Goal: Task Accomplishment & Management: Manage account settings

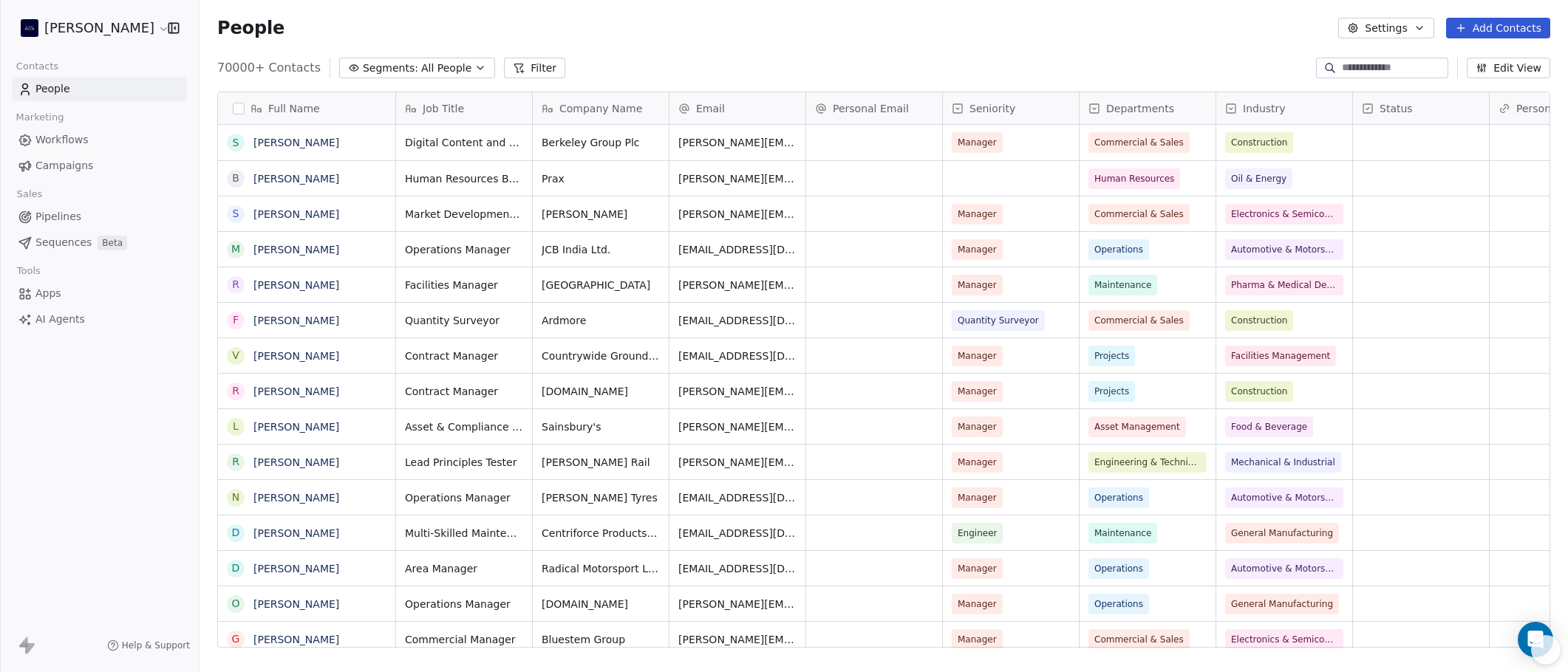
click at [75, 35] on html "[PERSON_NAME] Contacts People Marketing Workflows Campaigns Sales Pipelines Seq…" at bounding box center [784, 336] width 1568 height 672
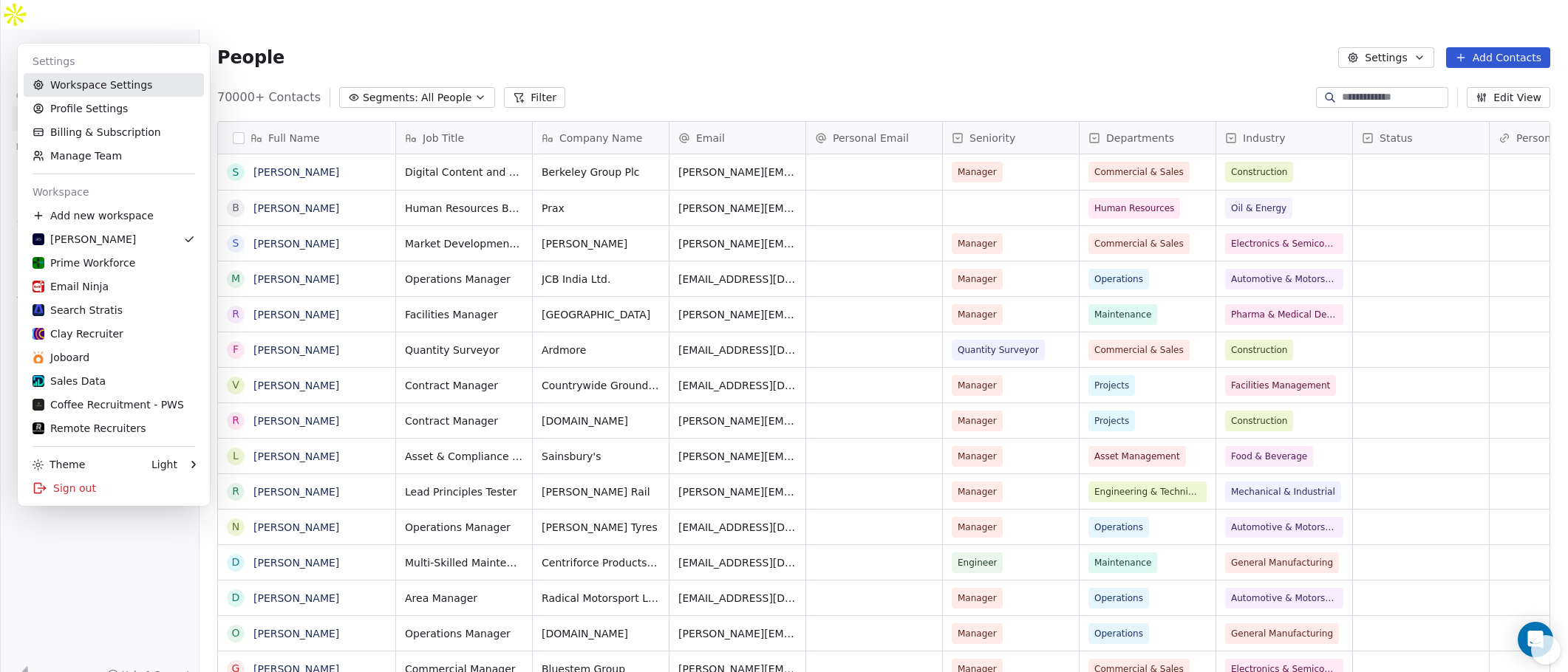
click at [78, 85] on link "Workspace Settings" at bounding box center [114, 85] width 181 height 24
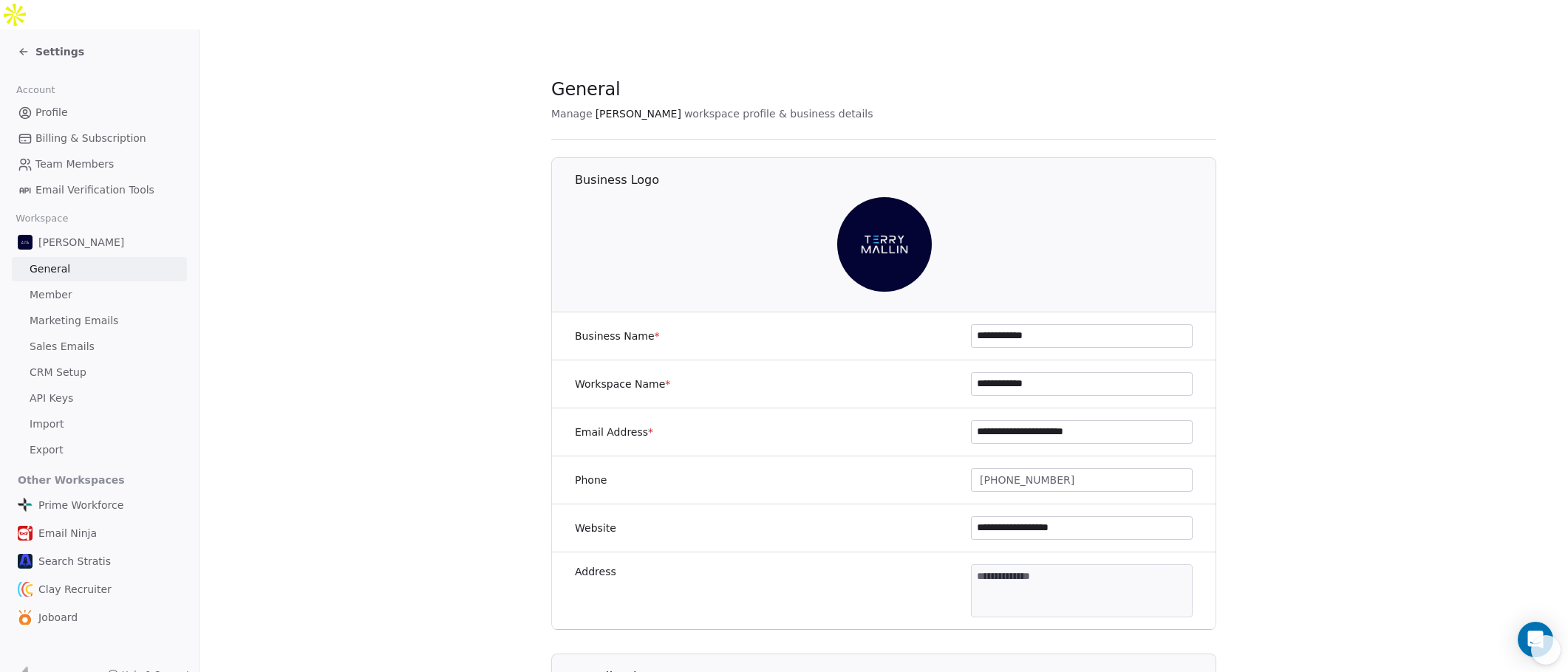
click at [86, 157] on span "Team Members" at bounding box center [74, 164] width 78 height 15
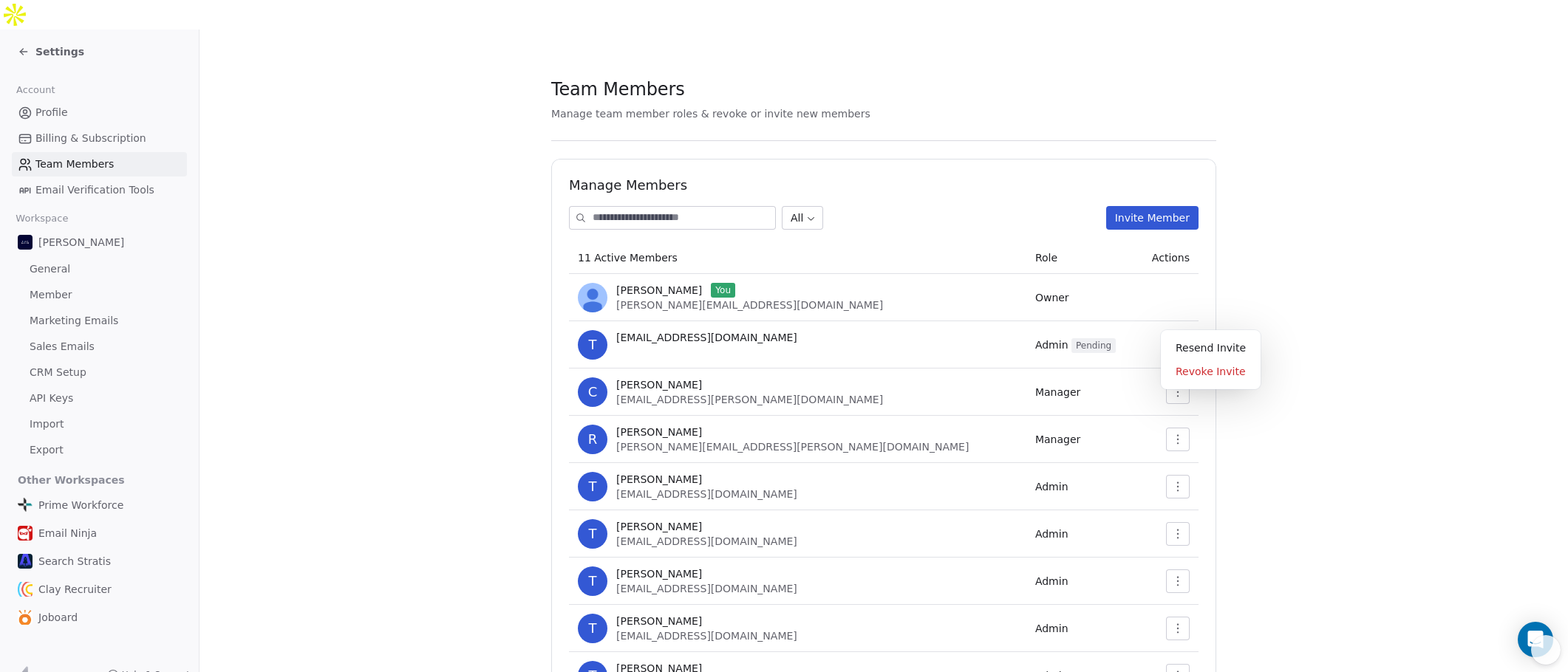
click at [1171, 339] on icon "button" at bounding box center [1177, 344] width 12 height 12
click at [1187, 341] on div "Resend Invite" at bounding box center [1211, 348] width 88 height 24
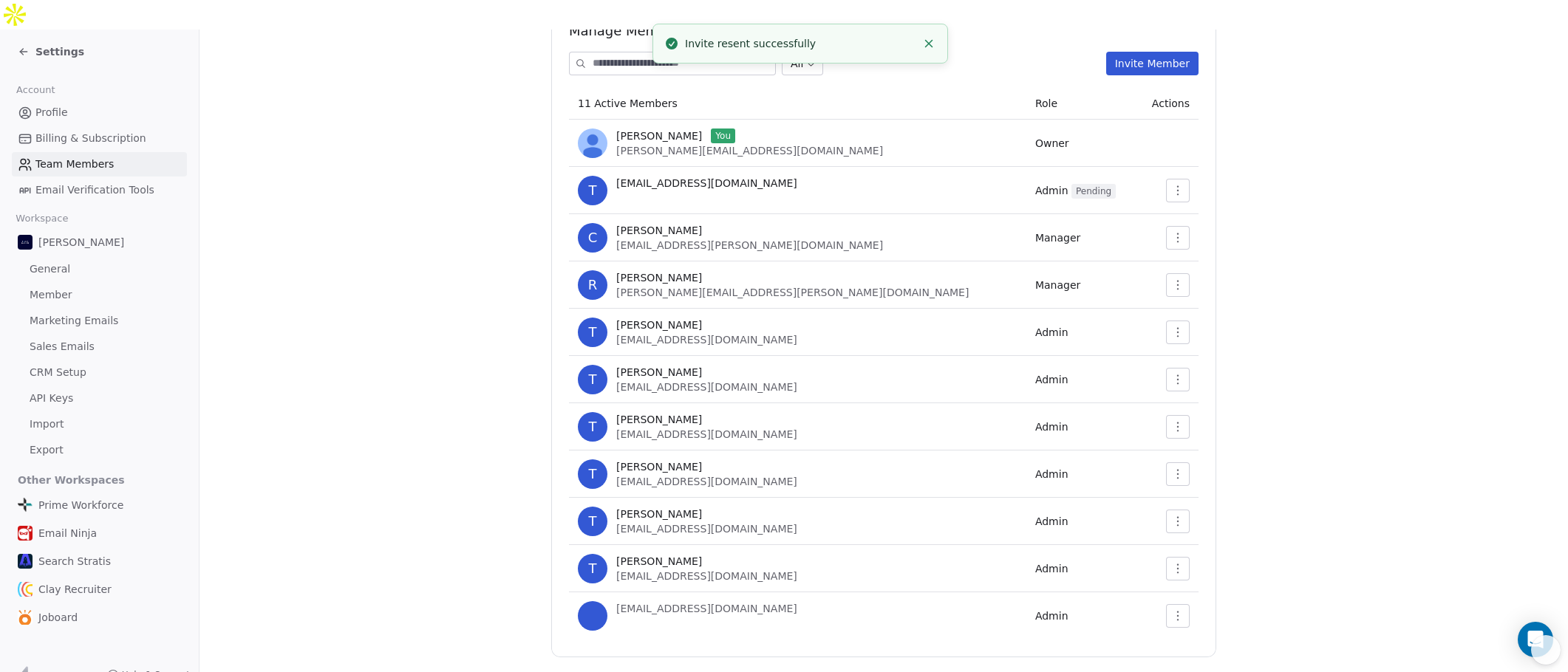
scroll to position [157, 0]
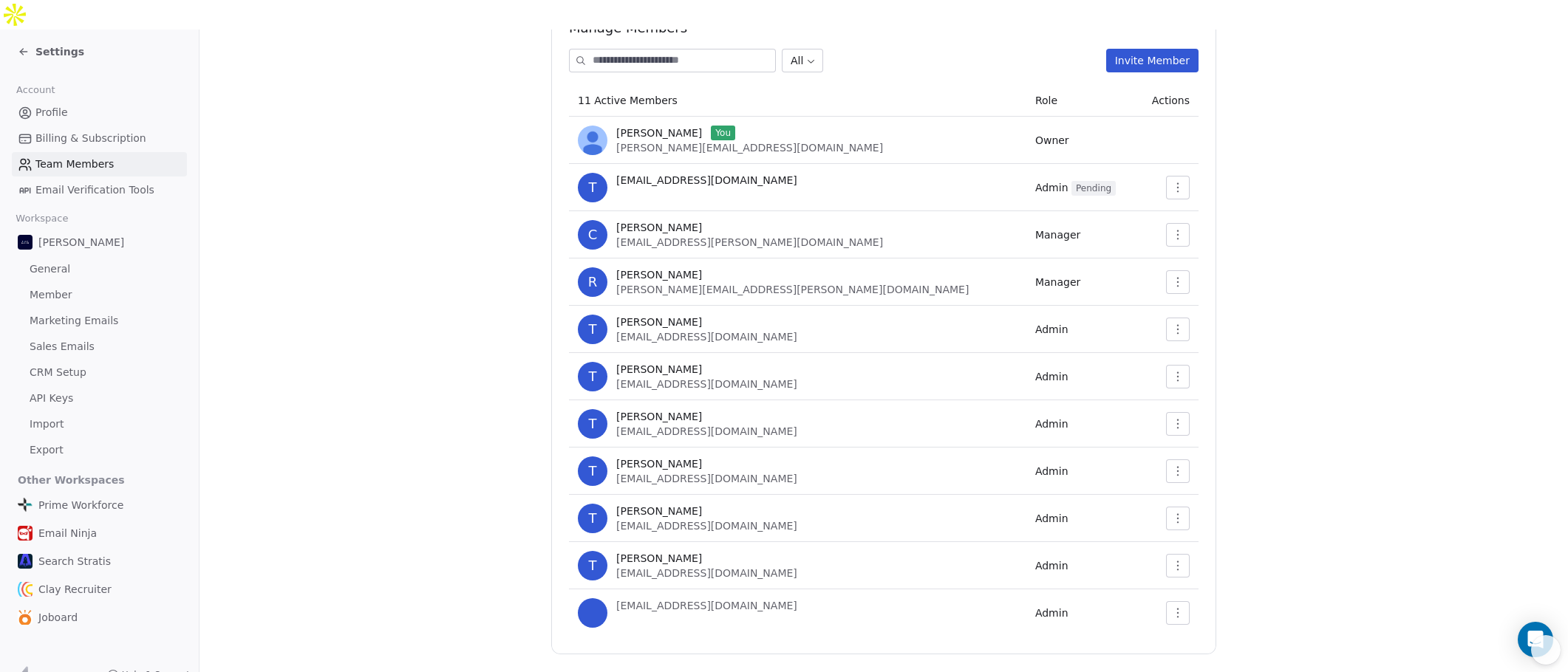
click at [725, 599] on span "[EMAIL_ADDRESS][DOMAIN_NAME]" at bounding box center [706, 605] width 181 height 12
click at [1174, 601] on button "button" at bounding box center [1178, 613] width 24 height 24
click at [1181, 610] on div "Update" at bounding box center [1219, 616] width 106 height 24
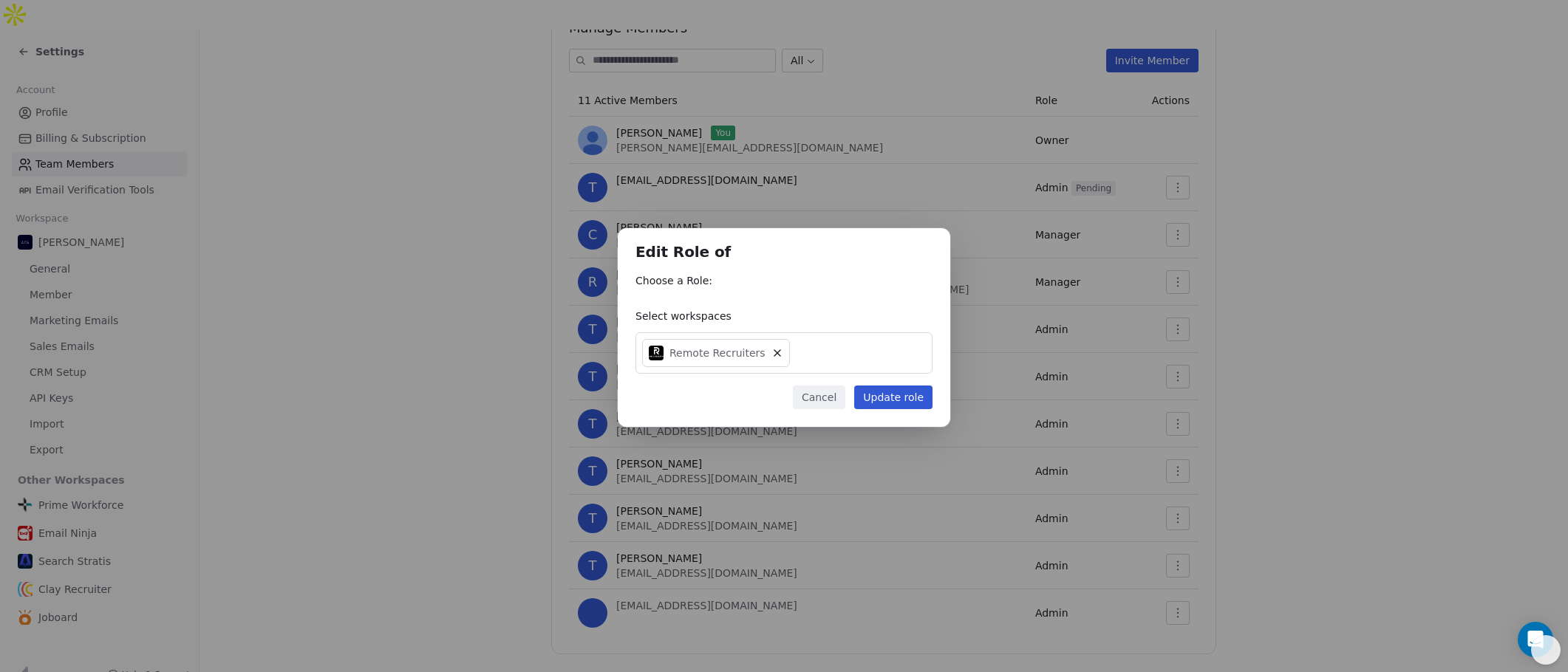
click at [809, 393] on button "Cancel" at bounding box center [819, 397] width 52 height 24
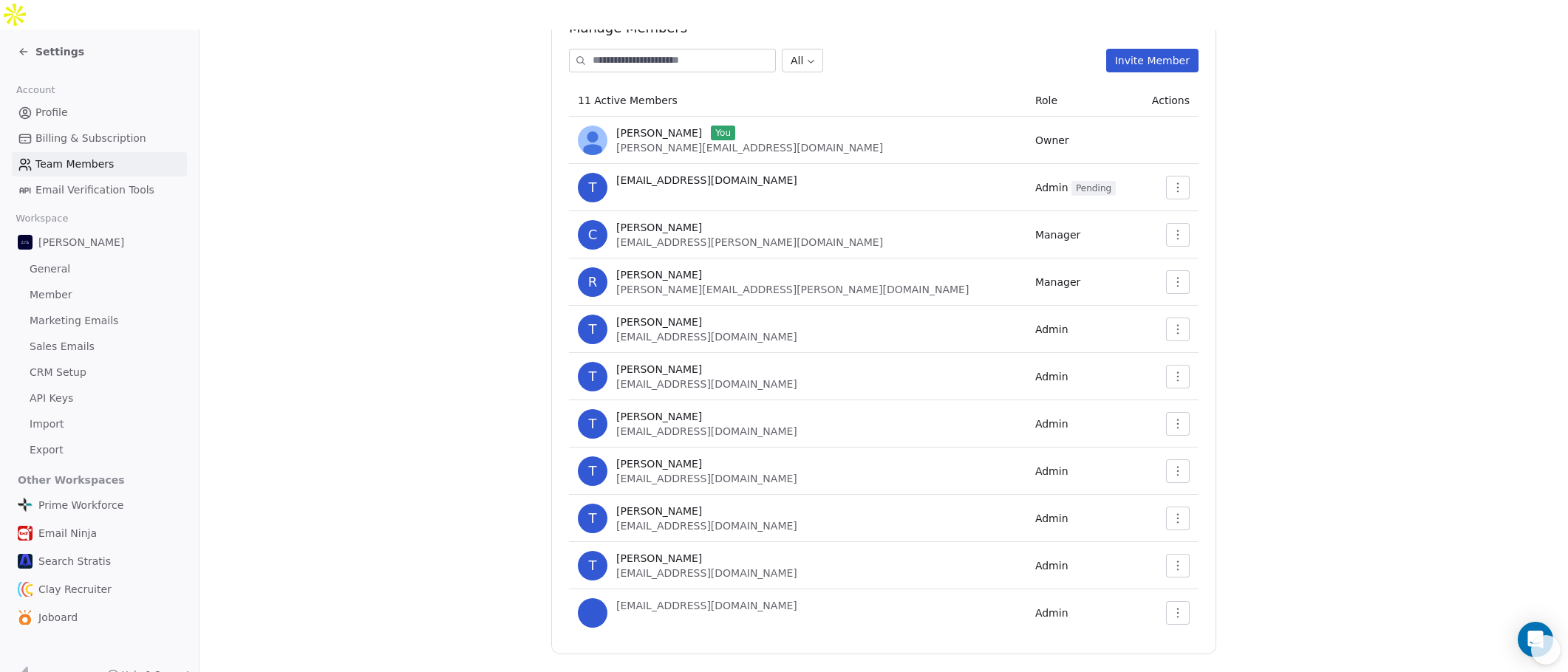
click at [1126, 49] on button "Invite Member" at bounding box center [1152, 60] width 93 height 24
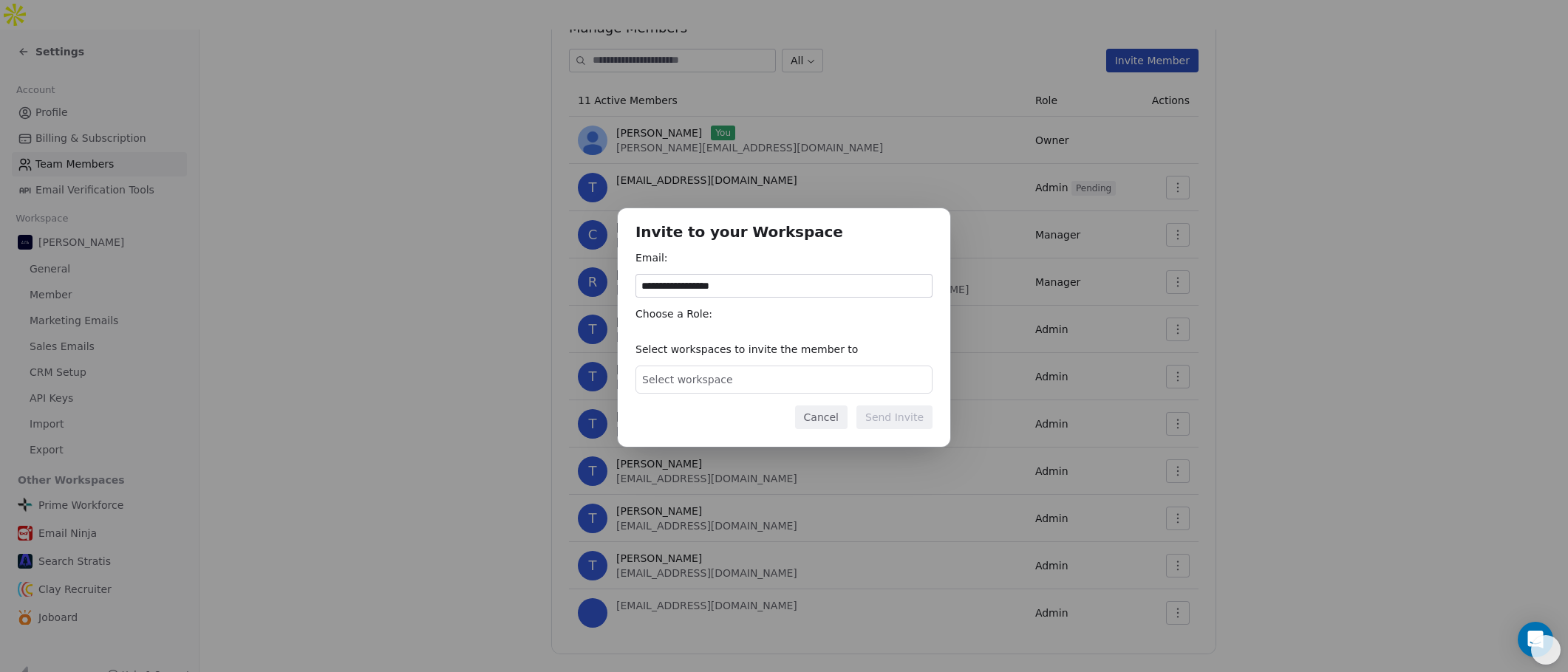
type input "**********"
click at [762, 382] on div "Select workspace" at bounding box center [783, 380] width 297 height 28
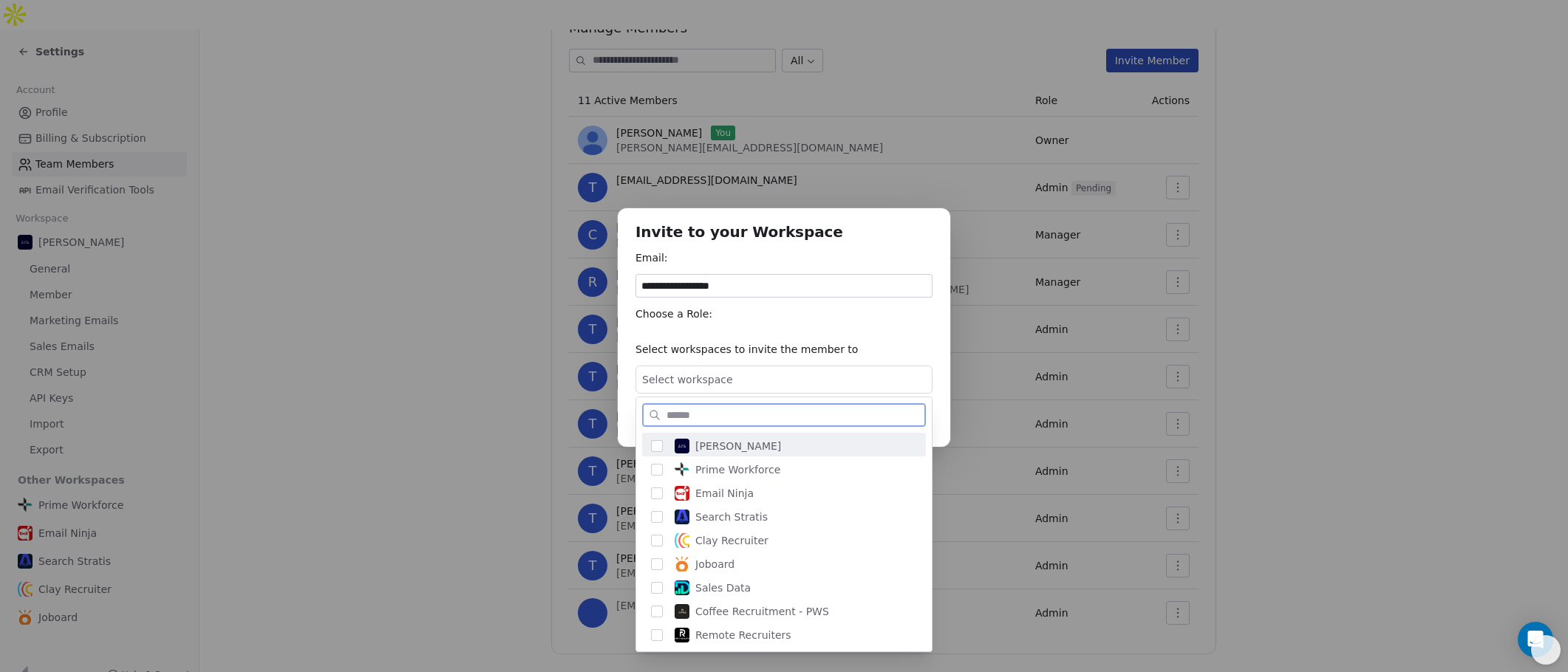
click at [657, 447] on button "Suggestions" at bounding box center [656, 446] width 12 height 12
click at [661, 465] on button "Suggestions" at bounding box center [656, 469] width 12 height 12
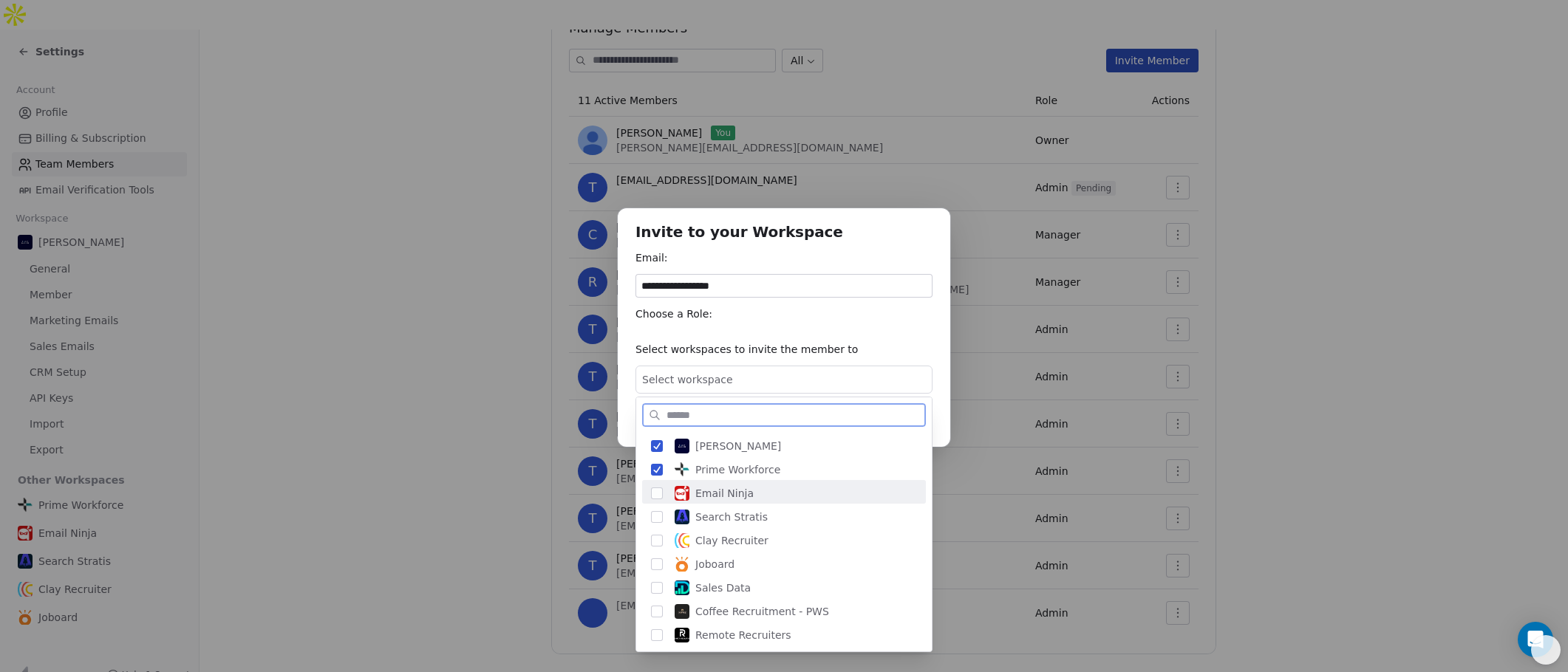
click at [659, 491] on button "Suggestions" at bounding box center [656, 493] width 12 height 12
click at [655, 473] on button "Suggestions" at bounding box center [656, 469] width 12 height 12
click at [659, 518] on button "Suggestions" at bounding box center [656, 517] width 12 height 12
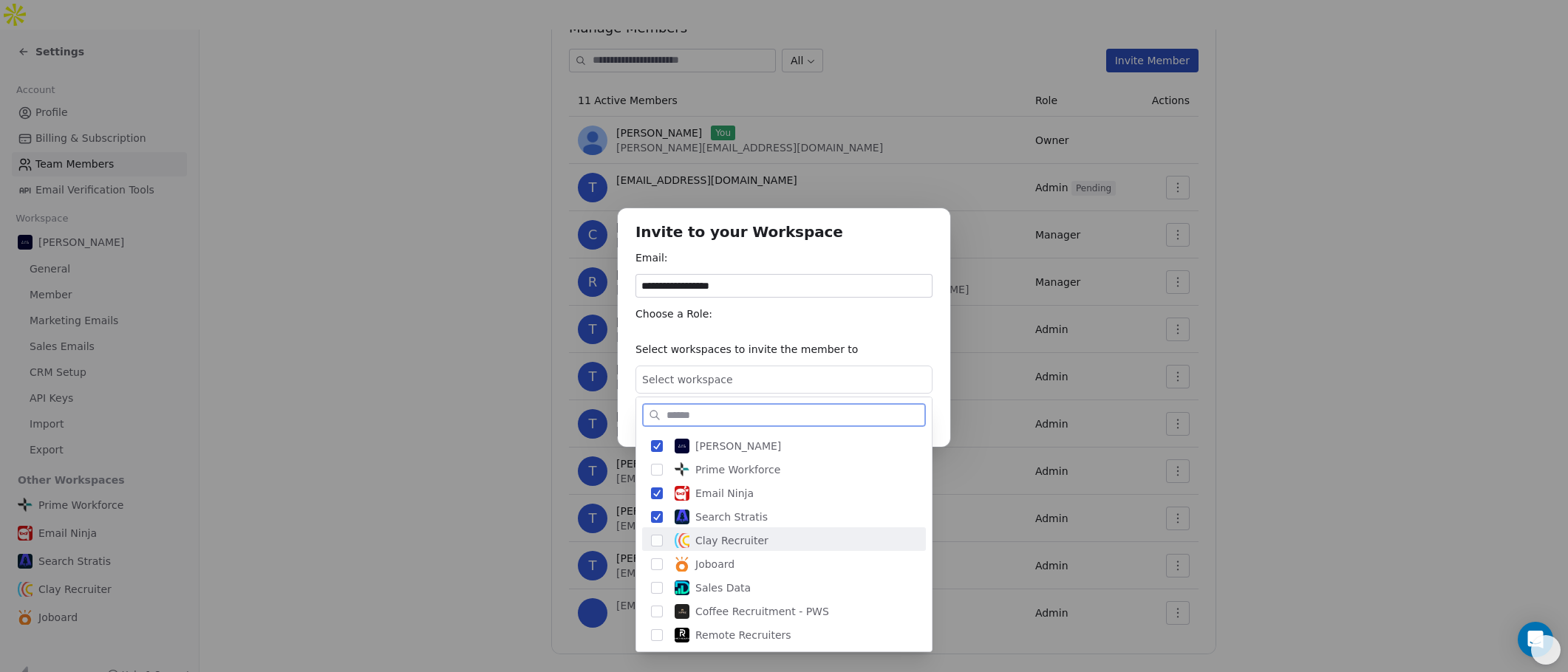
click at [654, 541] on button "Suggestions" at bounding box center [656, 540] width 12 height 12
click at [654, 563] on button "Suggestions" at bounding box center [656, 564] width 12 height 12
click at [654, 589] on button "Suggestions" at bounding box center [656, 587] width 12 height 12
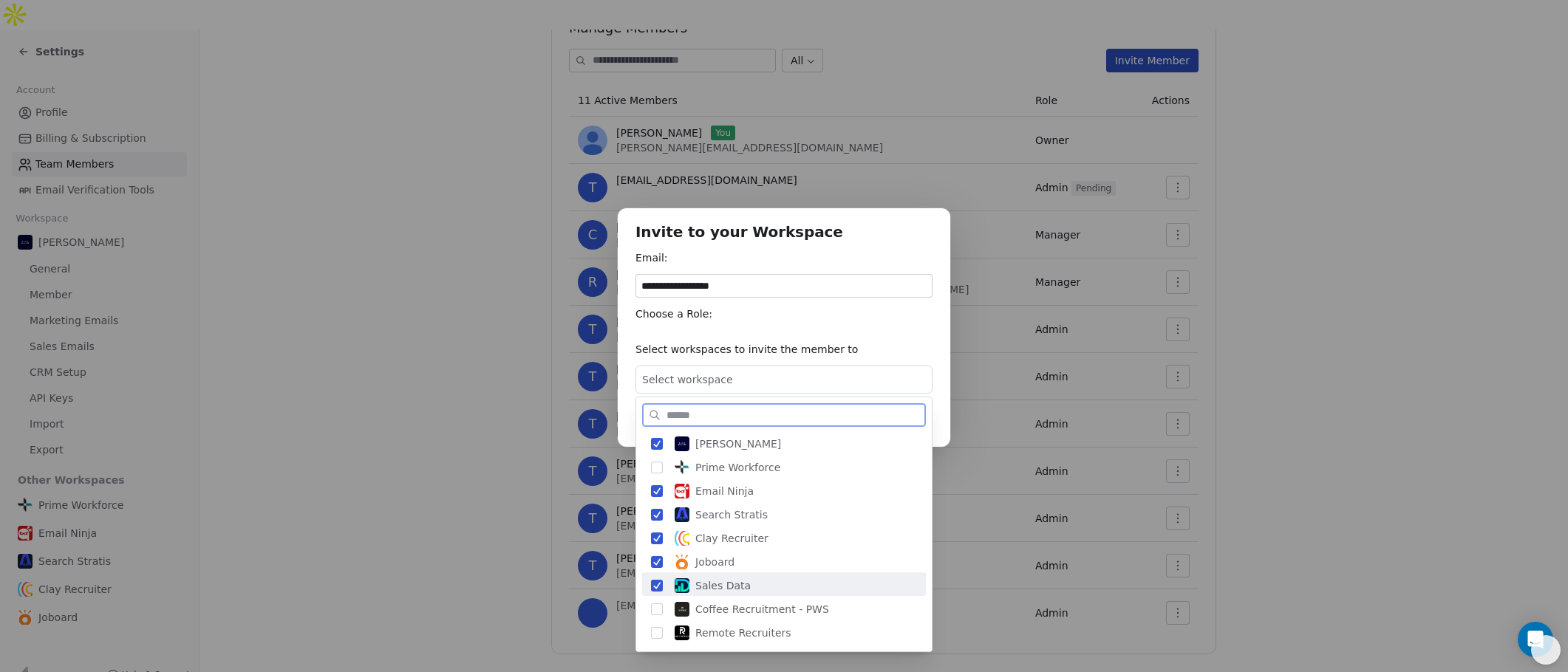
scroll to position [3, 0]
click at [655, 599] on div "Coffee Recruitment - PWS" at bounding box center [784, 607] width 284 height 24
click at [660, 633] on button "Suggestions" at bounding box center [656, 632] width 12 height 12
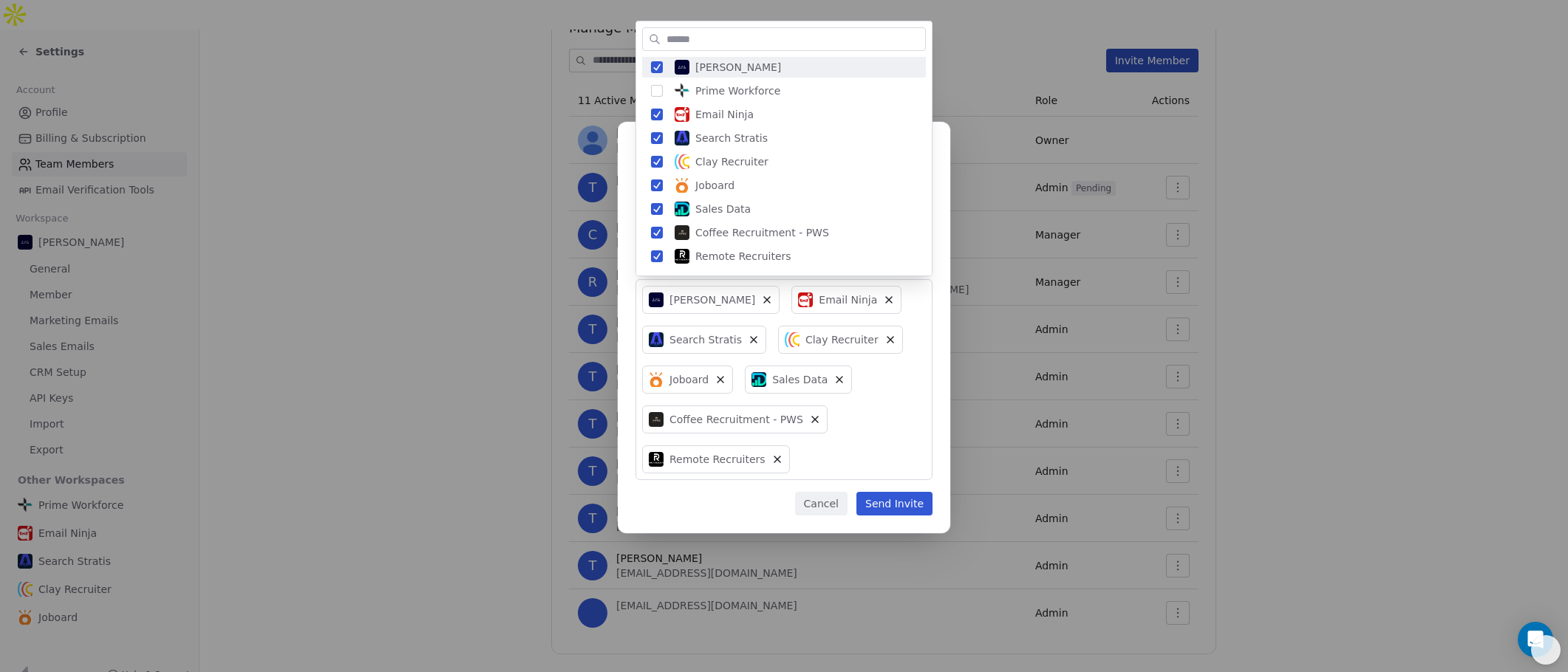
click at [903, 343] on div "**********" at bounding box center [784, 336] width 1568 height 476
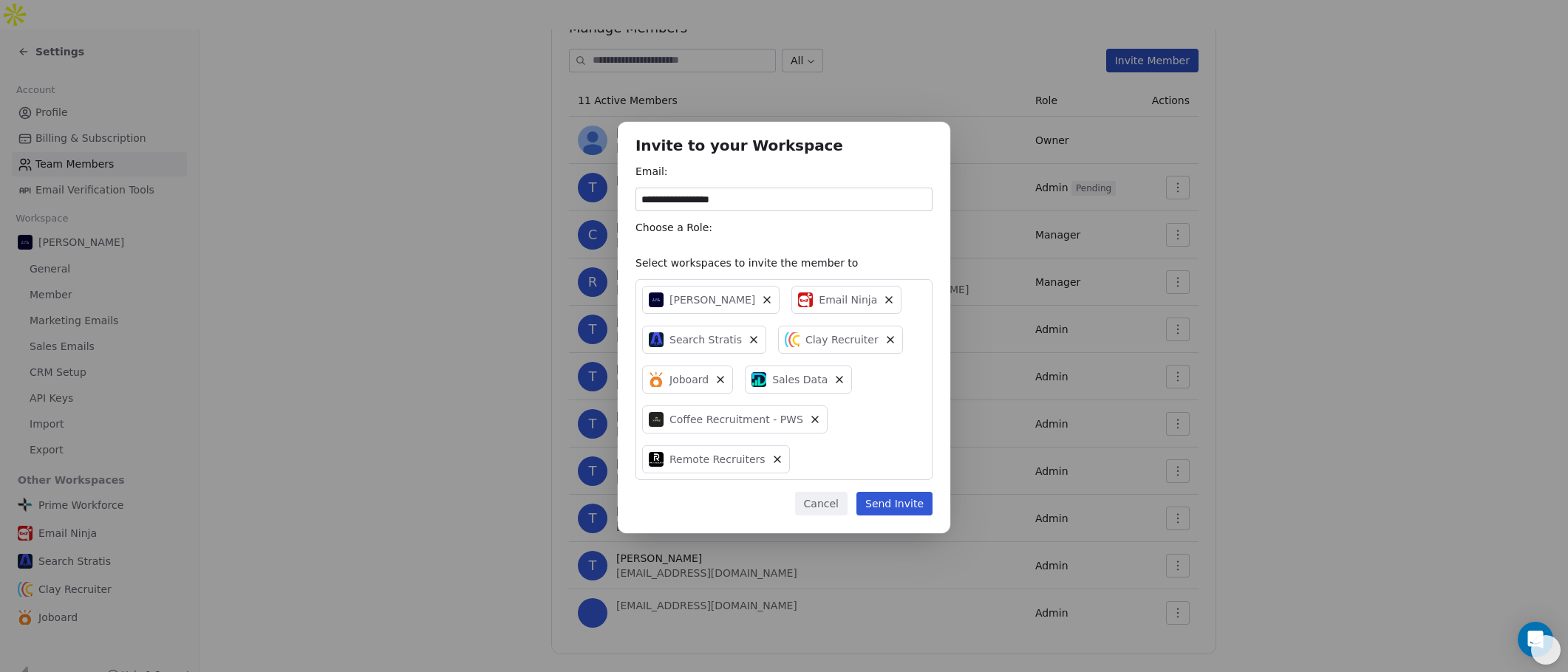
click at [893, 498] on button "Send Invite" at bounding box center [894, 504] width 76 height 24
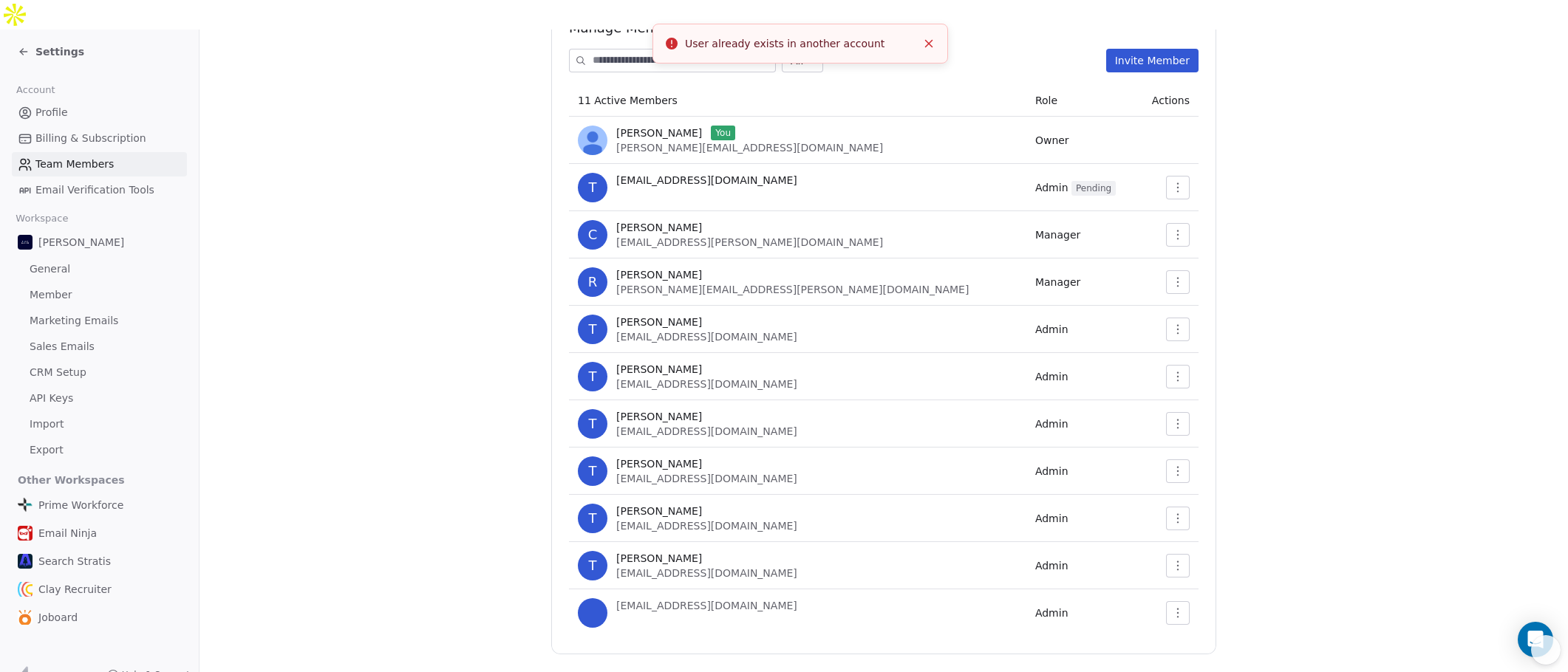
click at [928, 39] on icon "Close toast" at bounding box center [928, 43] width 13 height 13
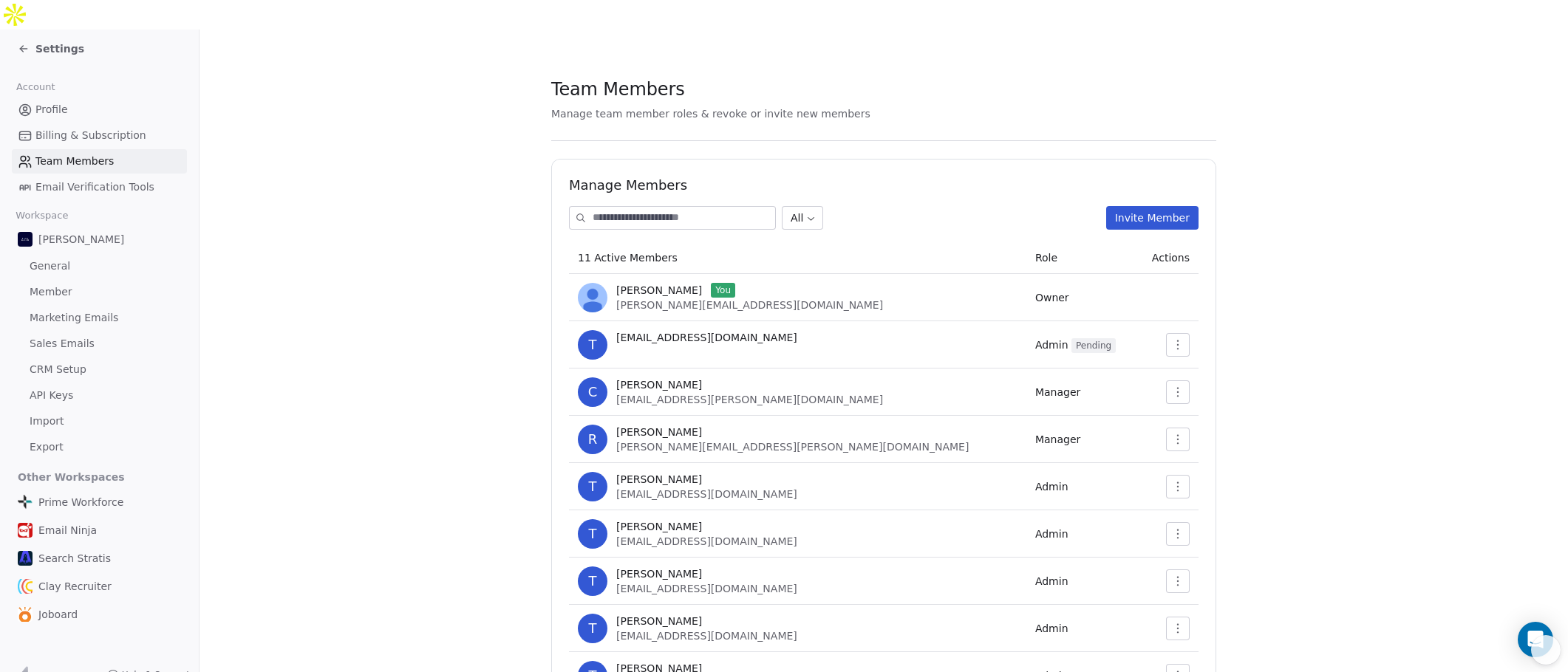
scroll to position [0, 0]
click at [64, 262] on span "General" at bounding box center [49, 269] width 41 height 15
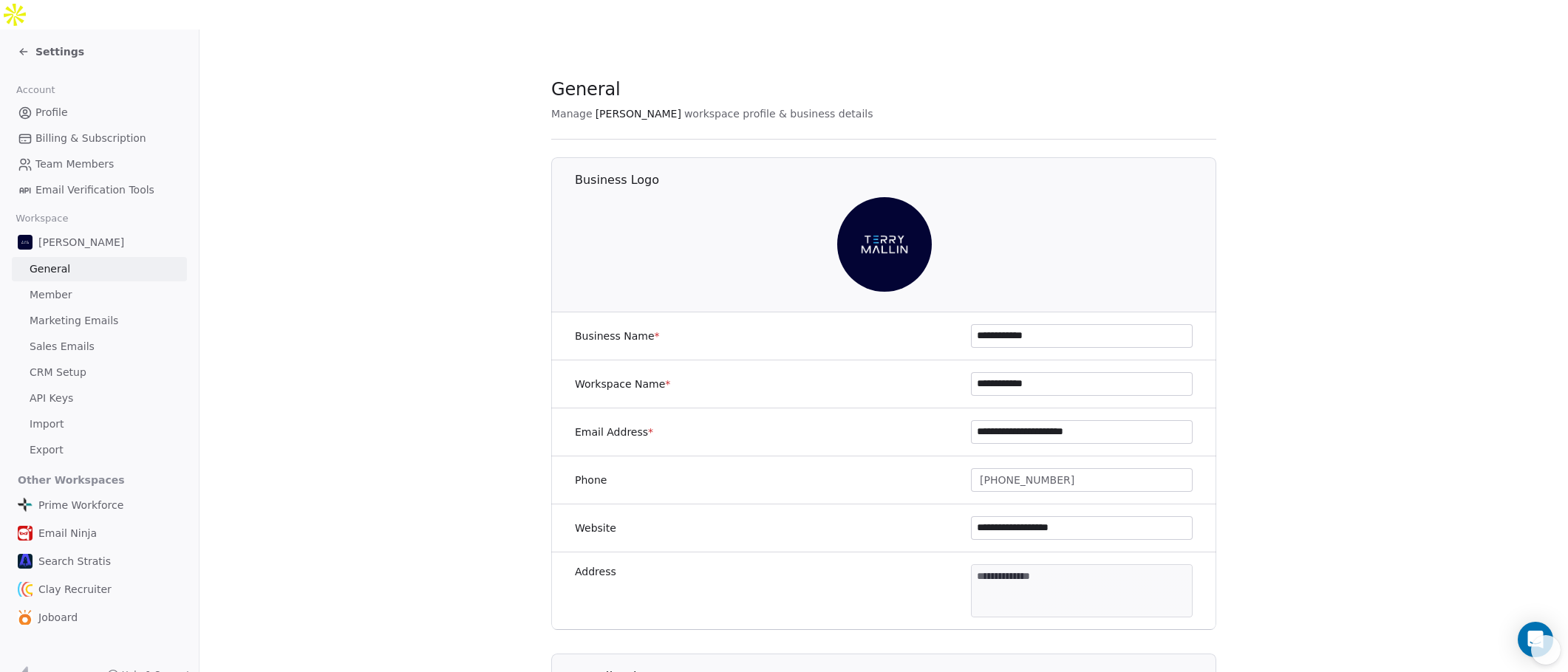
click at [78, 182] on span "Email Verification Tools" at bounding box center [95, 190] width 119 height 15
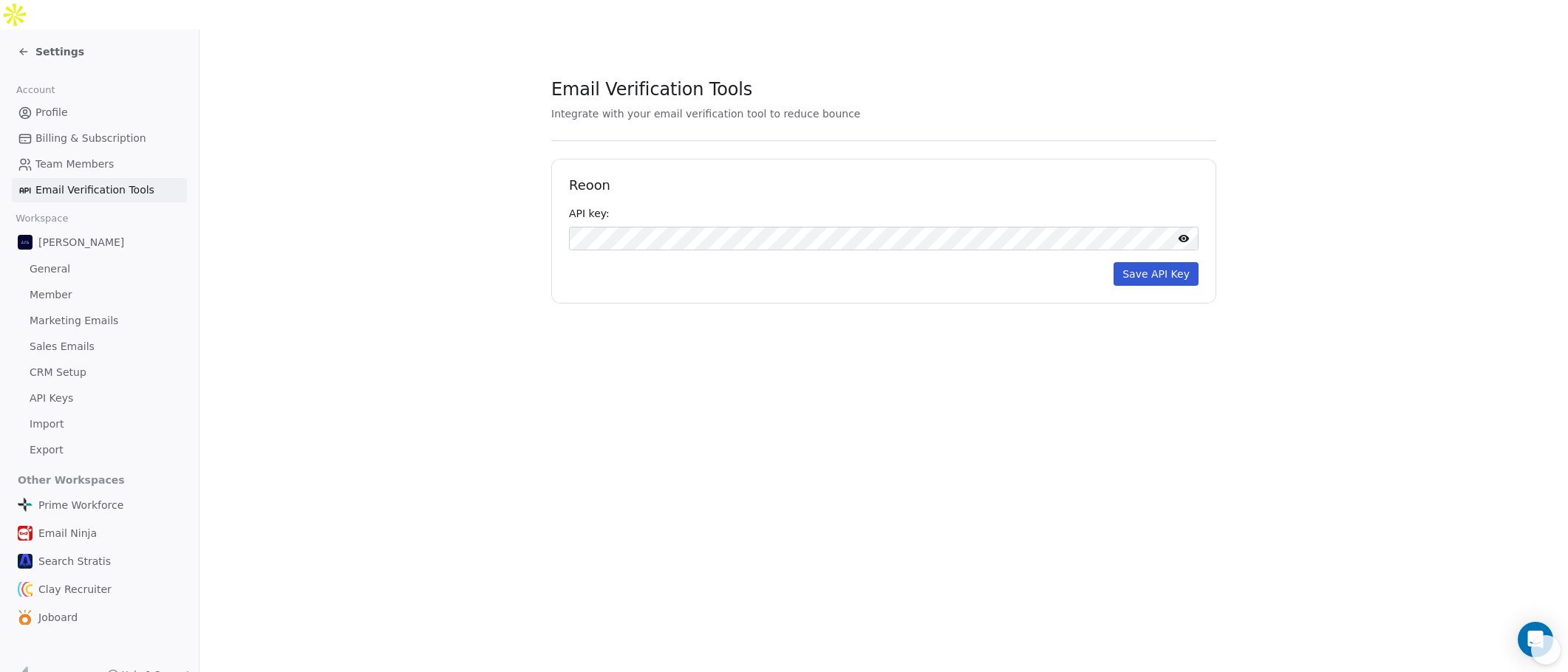
click at [1137, 262] on button "Save API Key" at bounding box center [1156, 274] width 85 height 24
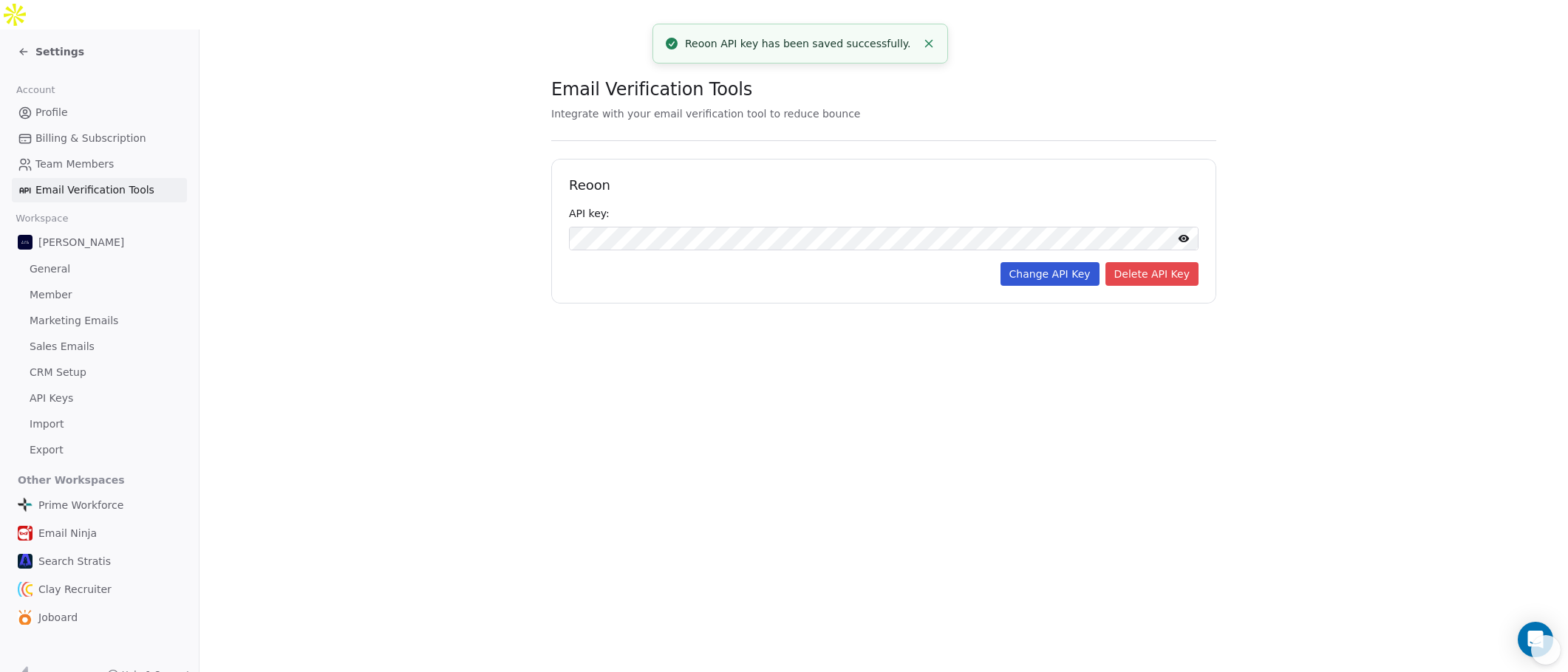
click at [653, 292] on section "Email Verification Tools Integrate with your email verification tool to reduce …" at bounding box center [883, 190] width 1368 height 321
click at [89, 157] on span "Team Members" at bounding box center [74, 164] width 78 height 15
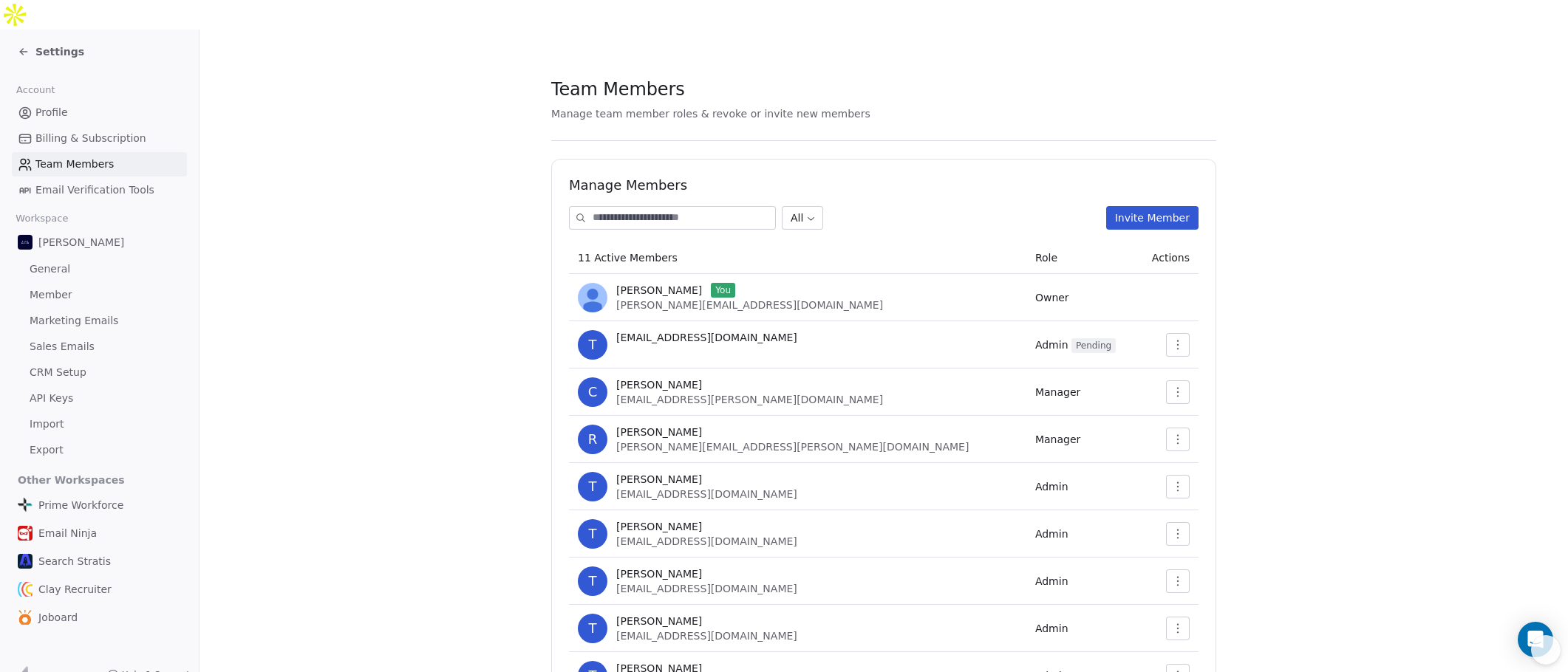
click at [101, 130] on span "Billing & Subscription" at bounding box center [91, 138] width 111 height 15
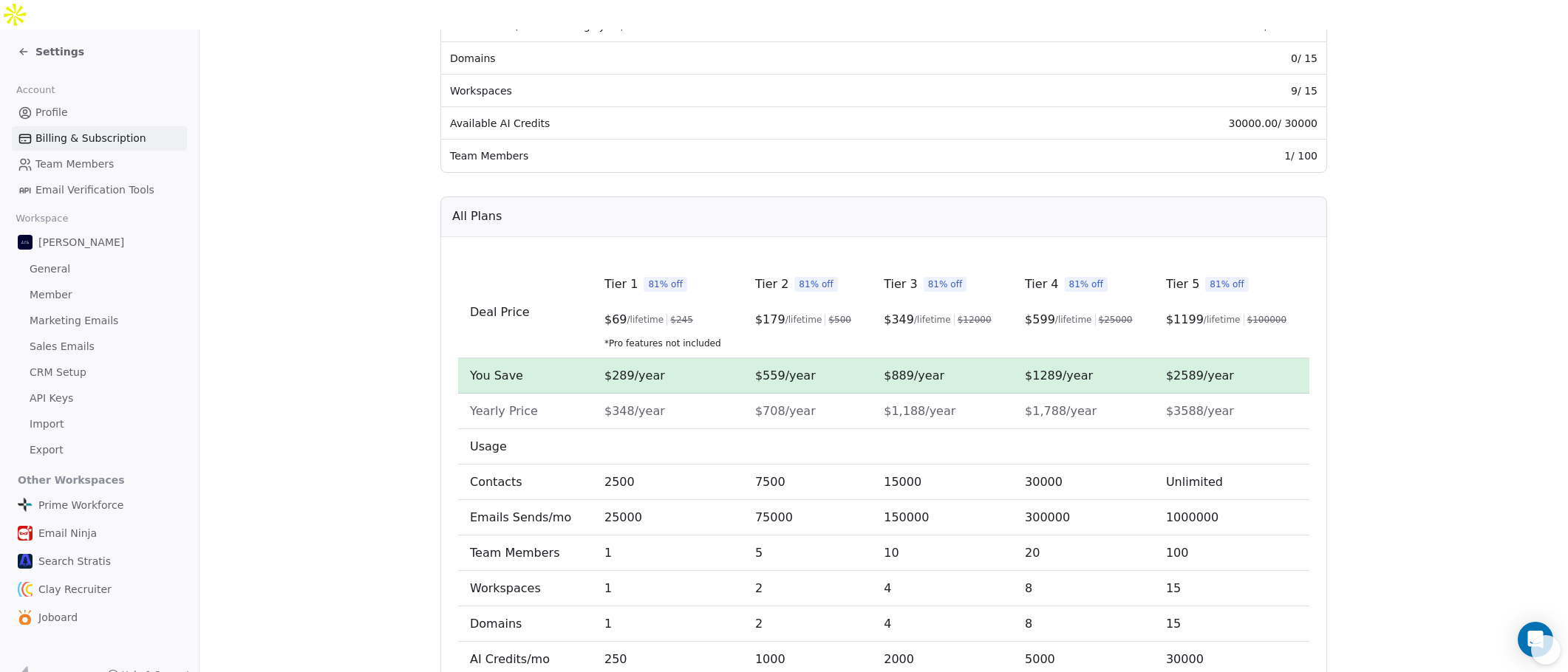
scroll to position [380, 0]
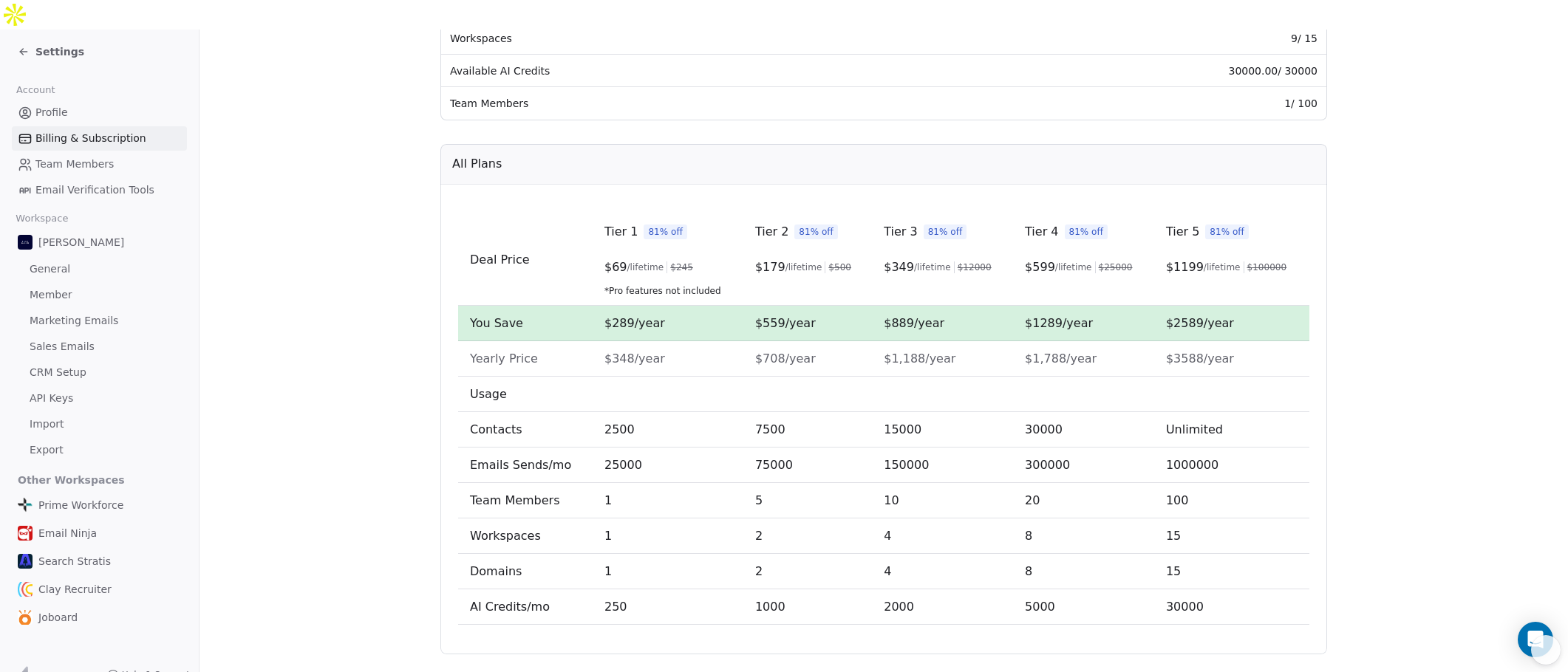
click at [32, 44] on div "Settings" at bounding box center [51, 51] width 66 height 15
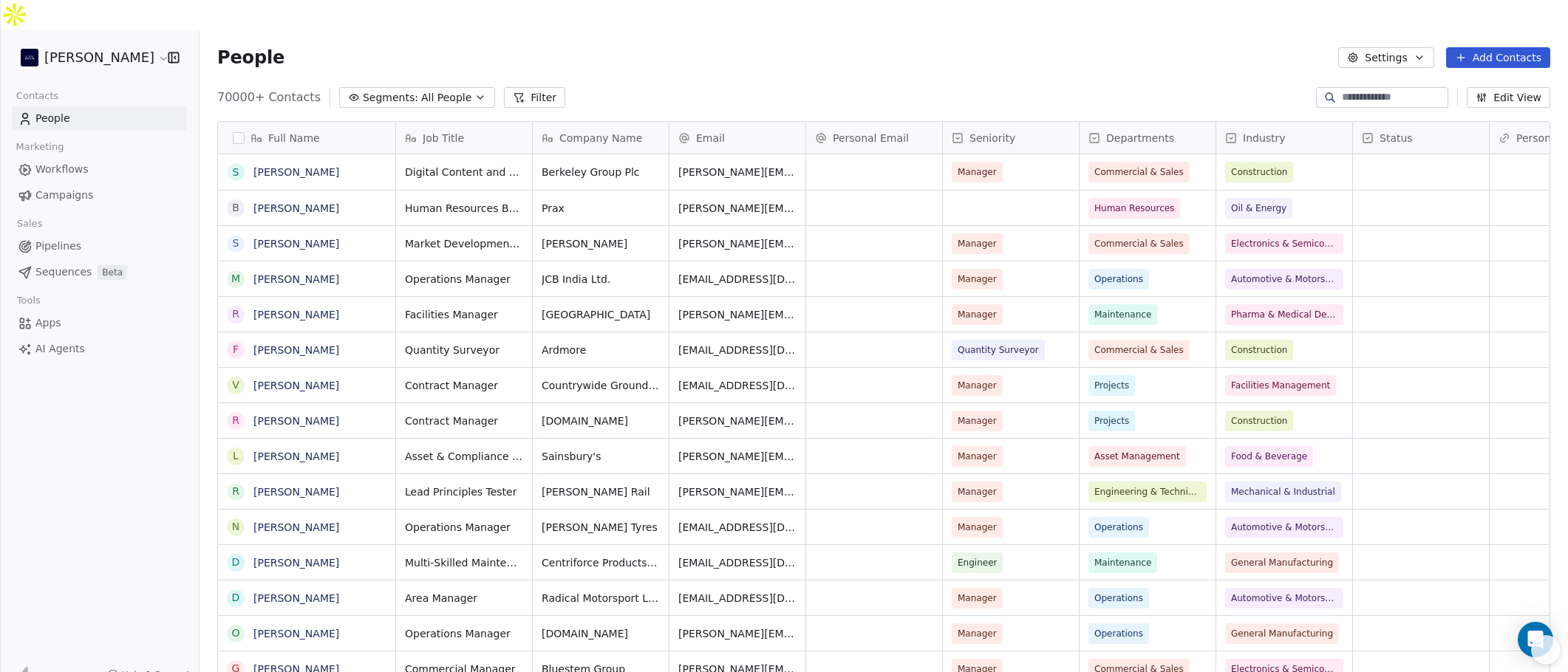
scroll to position [581, 1357]
click at [63, 162] on span "Workflows" at bounding box center [62, 170] width 53 height 15
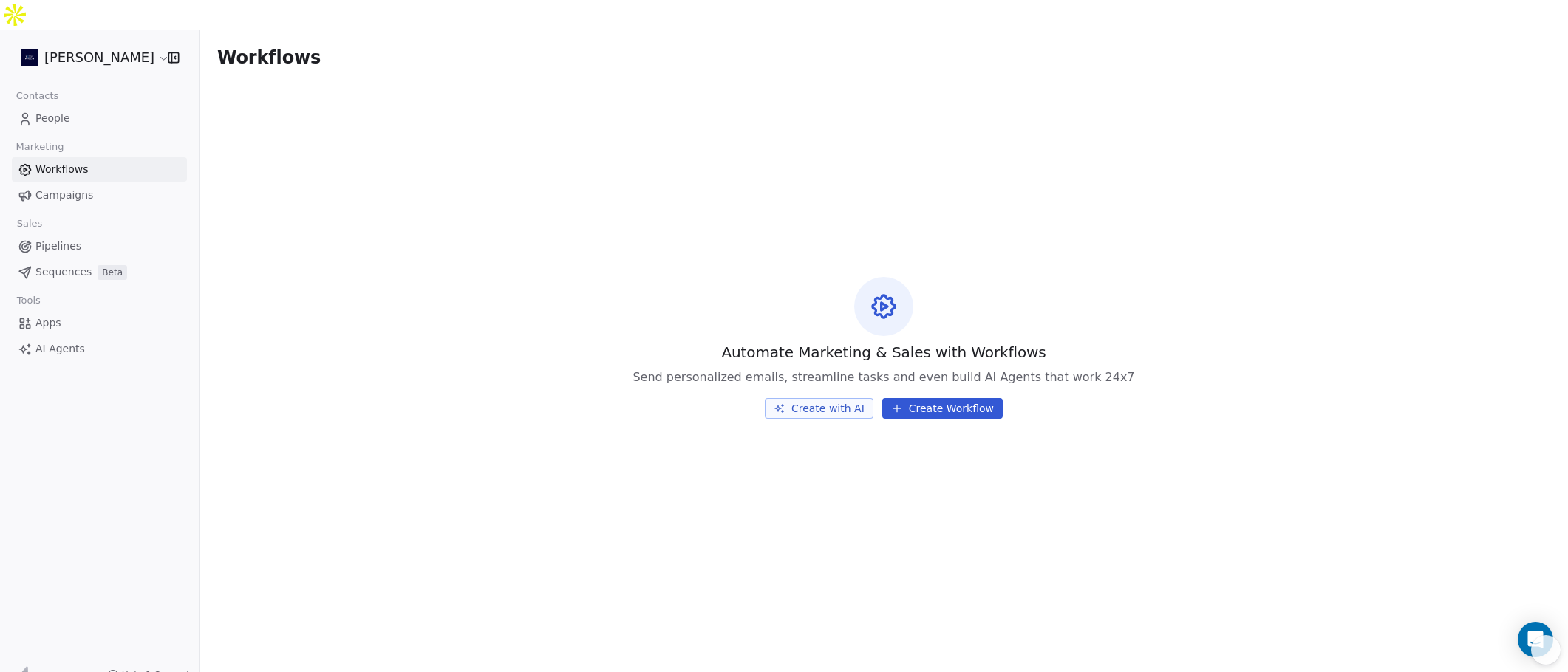
click at [60, 341] on span "AI Agents" at bounding box center [60, 349] width 49 height 15
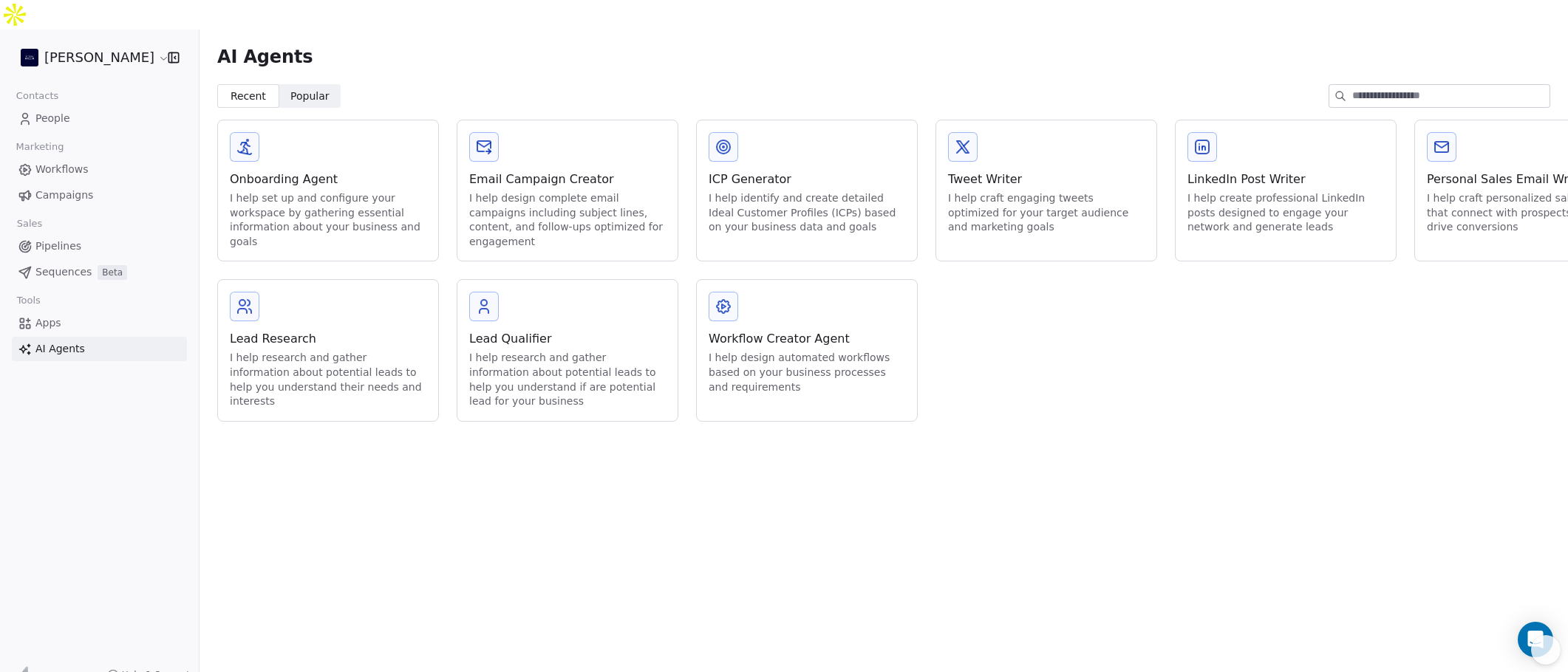
click at [90, 30] on html "[PERSON_NAME] Contacts People Marketing Workflows Campaigns Sales Pipelines Seq…" at bounding box center [784, 351] width 1568 height 702
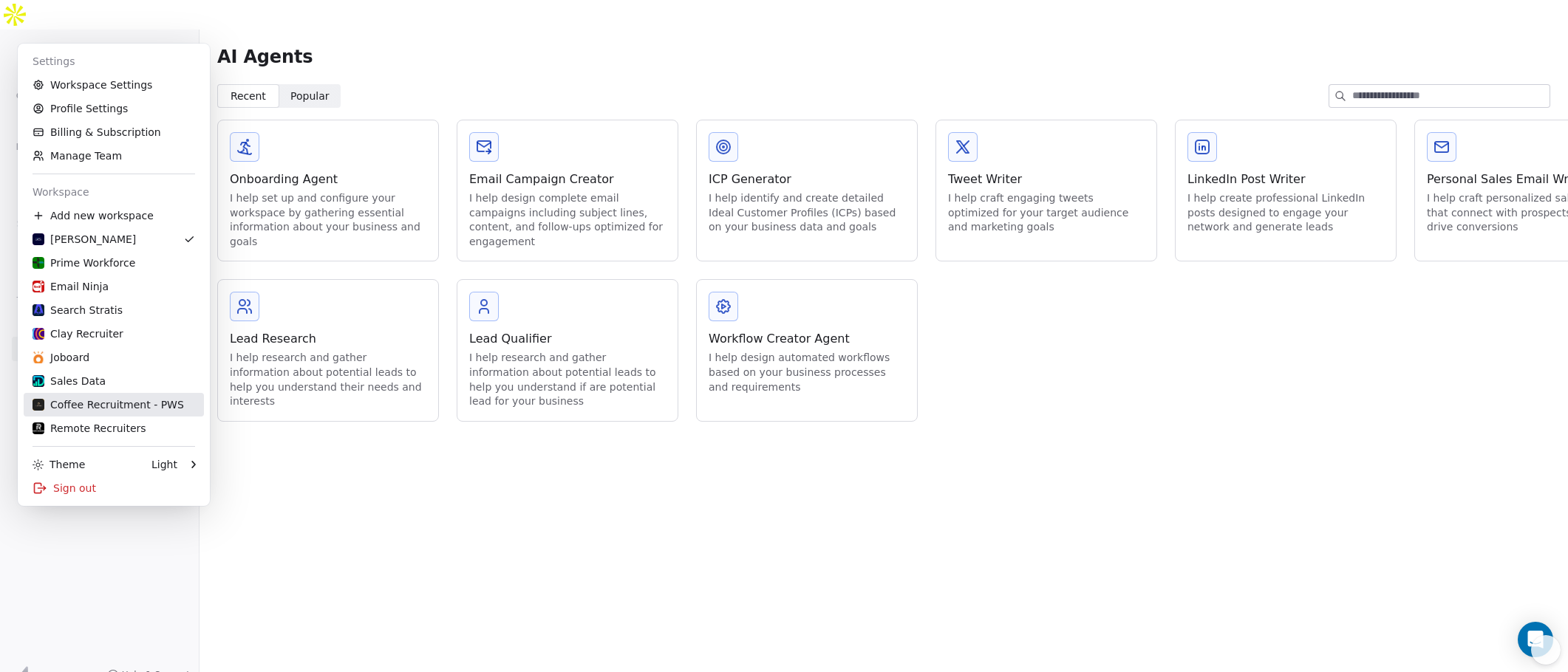
click at [102, 421] on div "Remote Recruiters" at bounding box center [89, 428] width 113 height 15
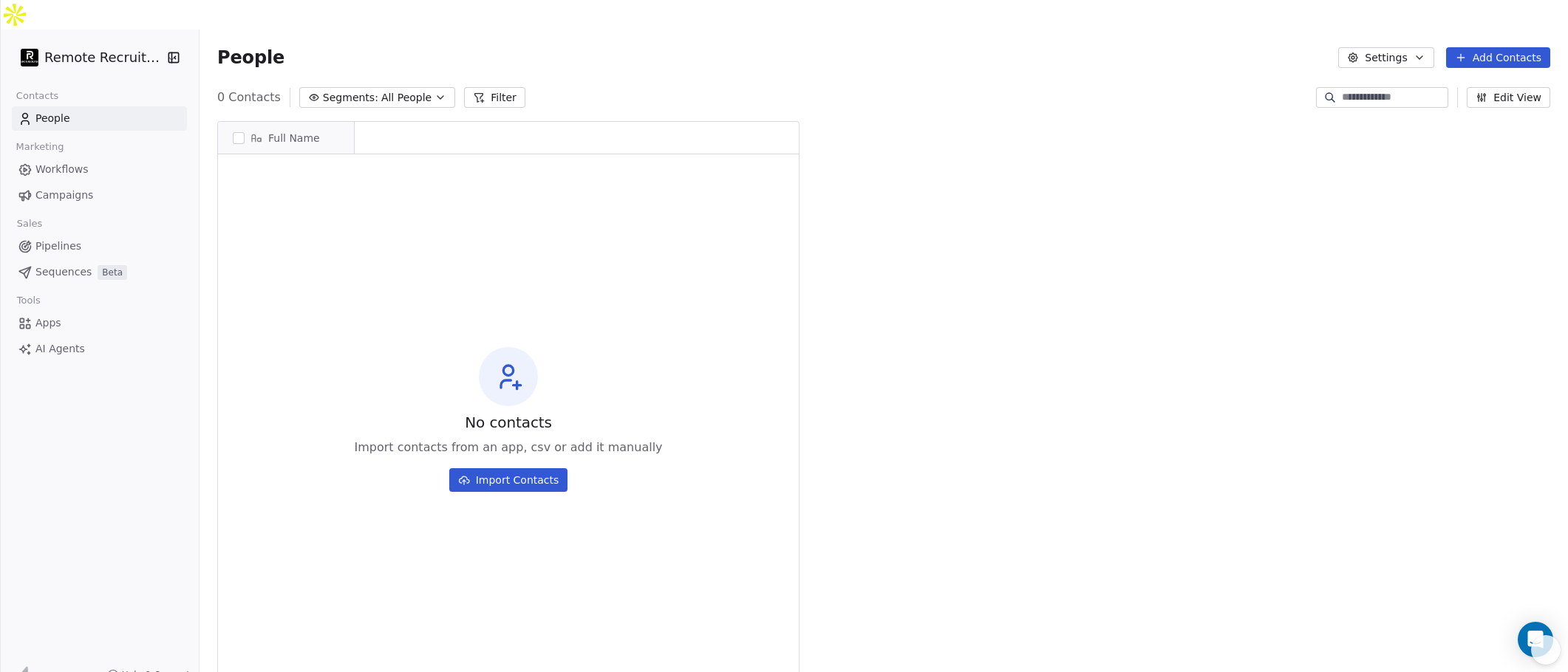
scroll to position [581, 1357]
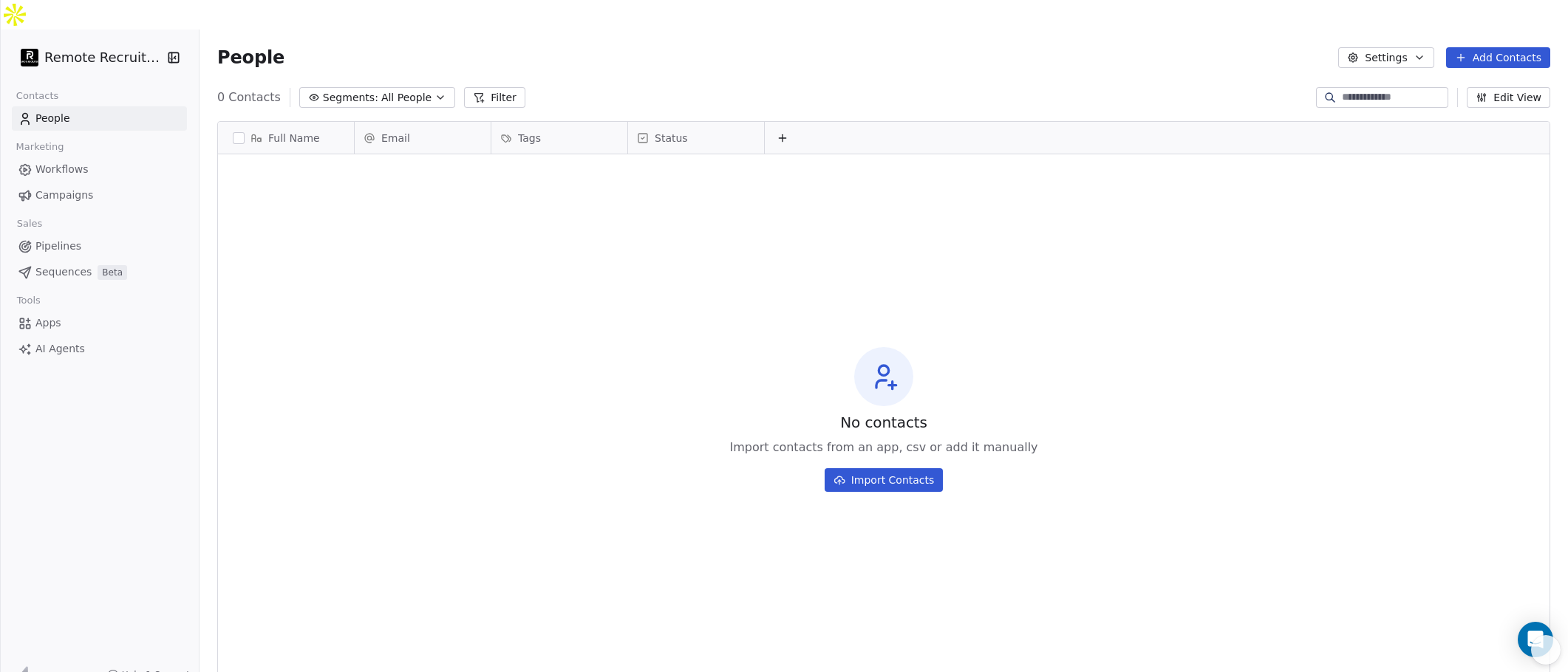
click at [45, 341] on span "AI Agents" at bounding box center [60, 349] width 49 height 15
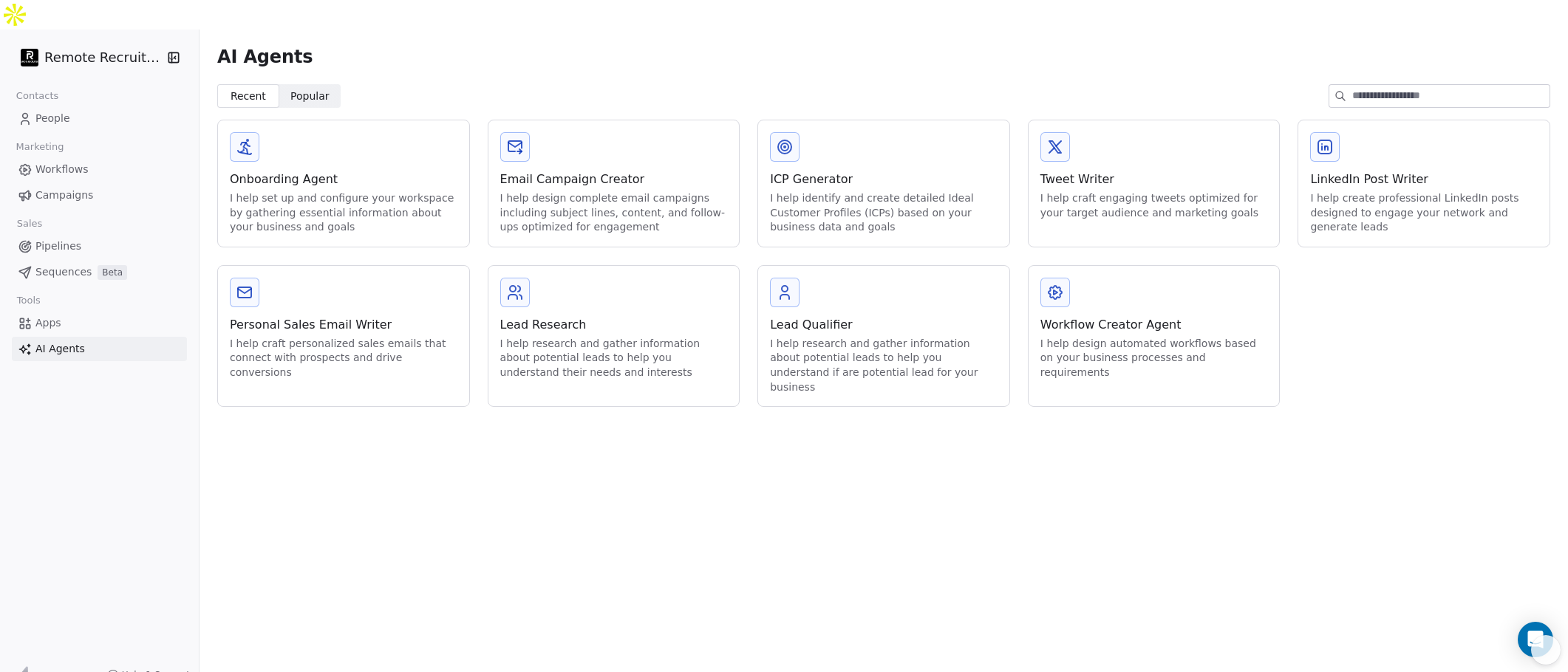
click at [316, 191] on div "I help set up and configure your workspace by gathering essential information a…" at bounding box center [343, 213] width 228 height 43
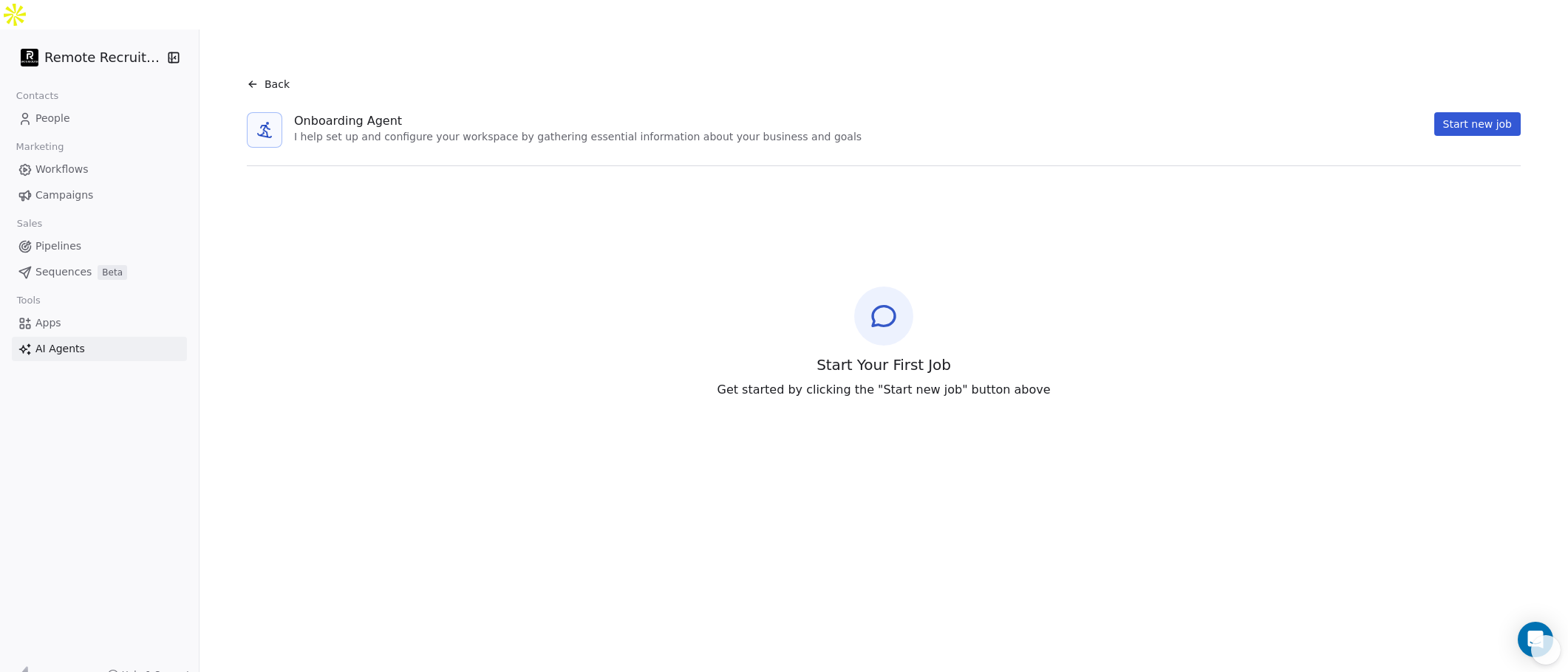
click at [259, 77] on div "Back" at bounding box center [269, 84] width 43 height 15
